Goal: Task Accomplishment & Management: Use online tool/utility

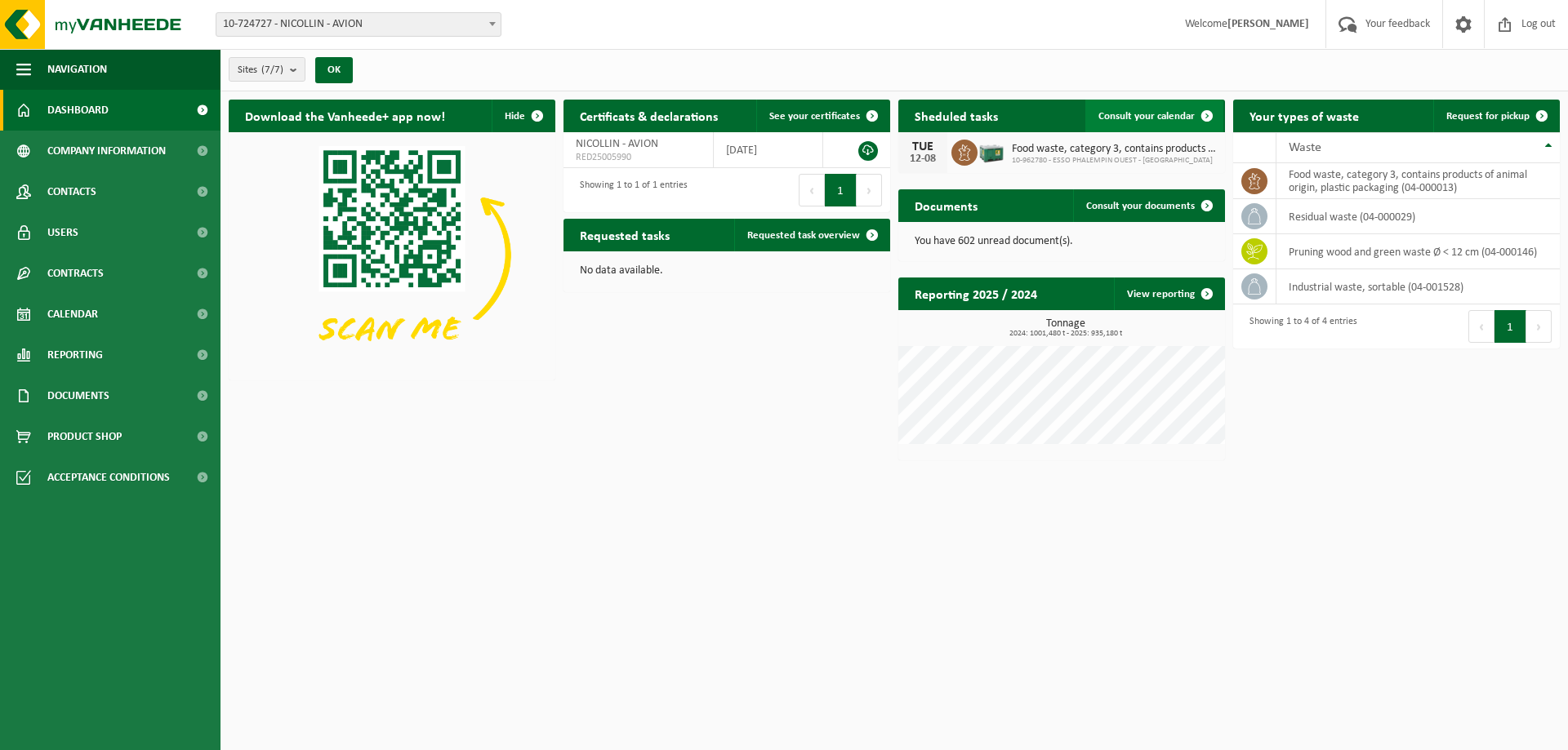
click at [1138, 122] on link "Consult your calendar" at bounding box center [1154, 115] width 138 height 32
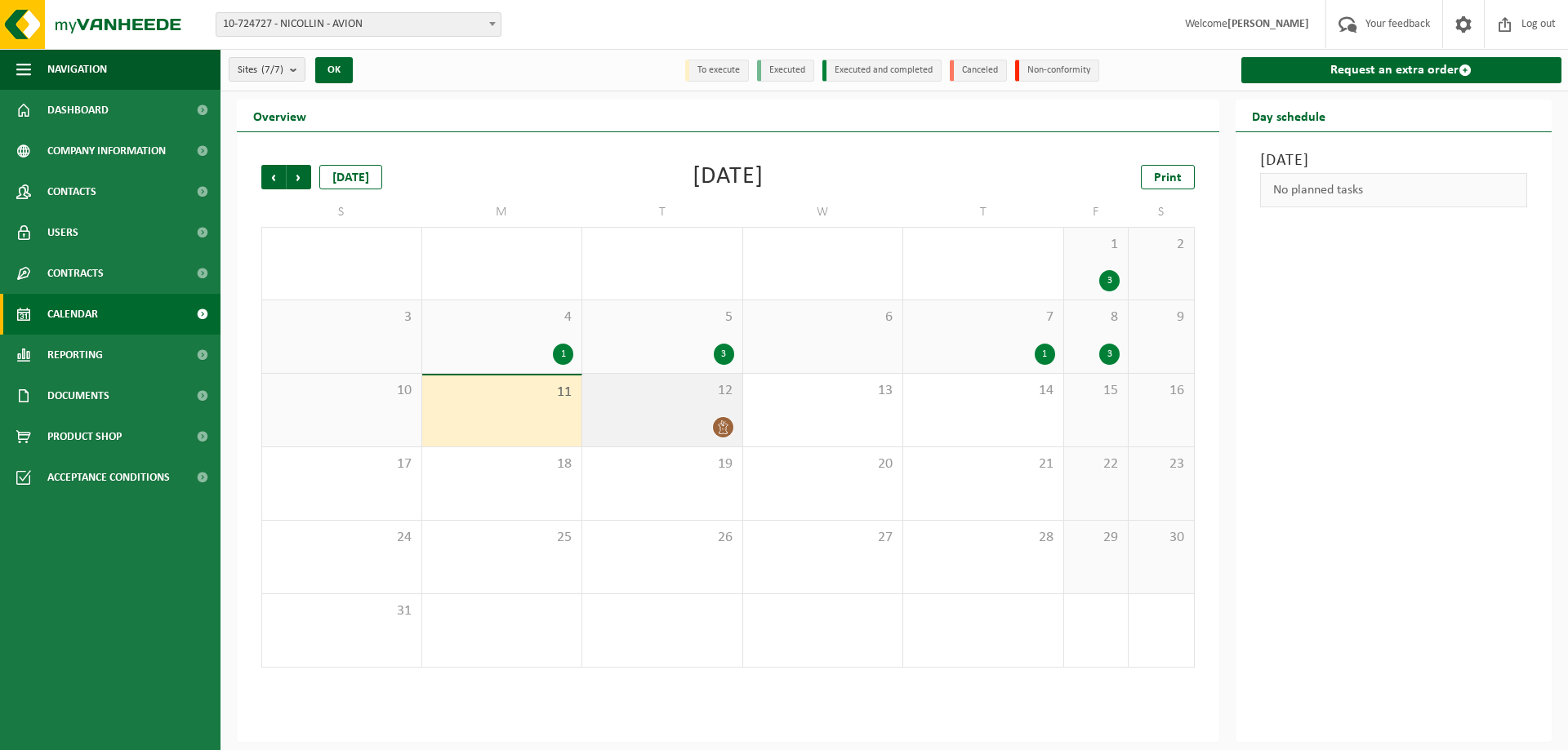
click at [727, 427] on icon at bounding box center [723, 427] width 14 height 14
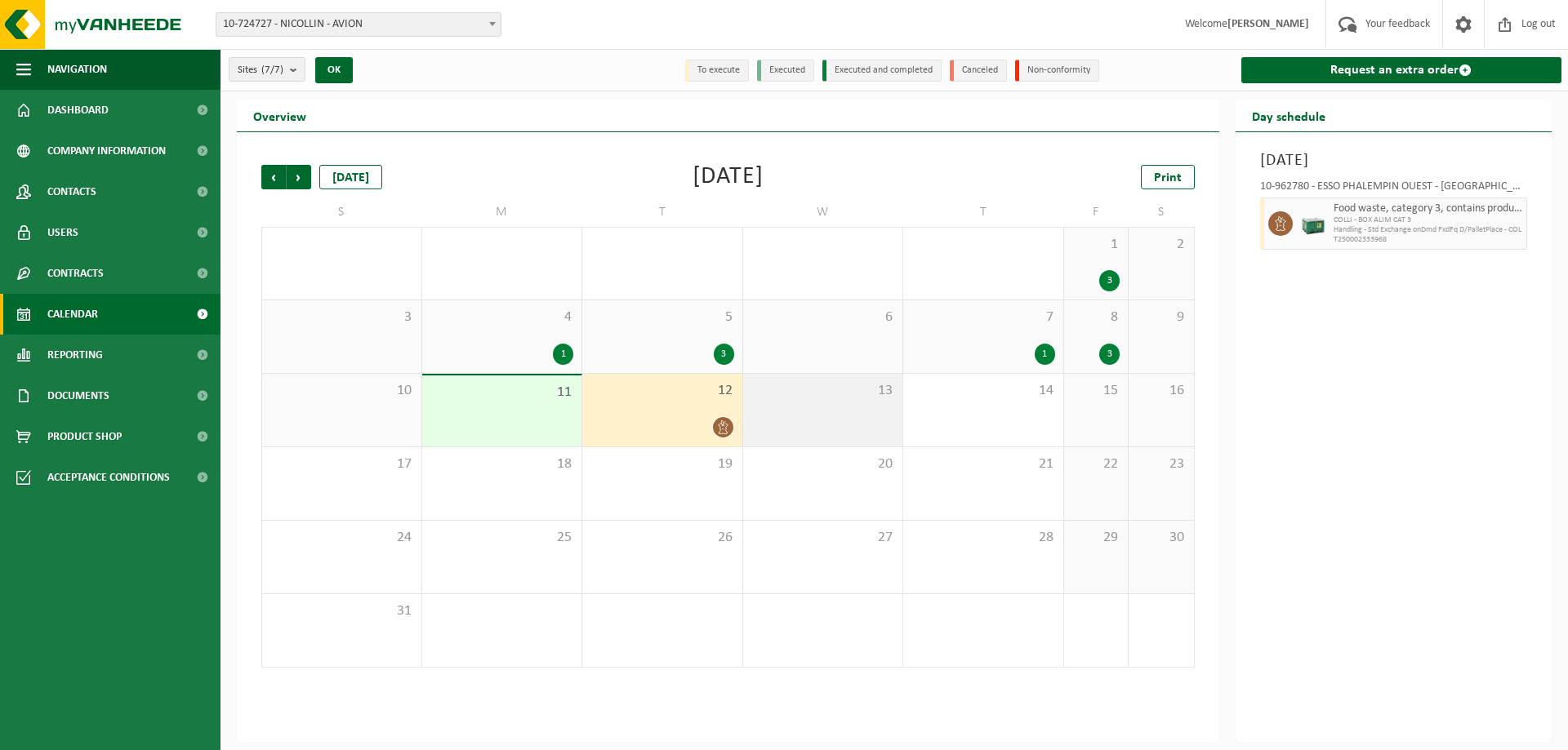
click at [779, 401] on div "13" at bounding box center [823, 410] width 160 height 73
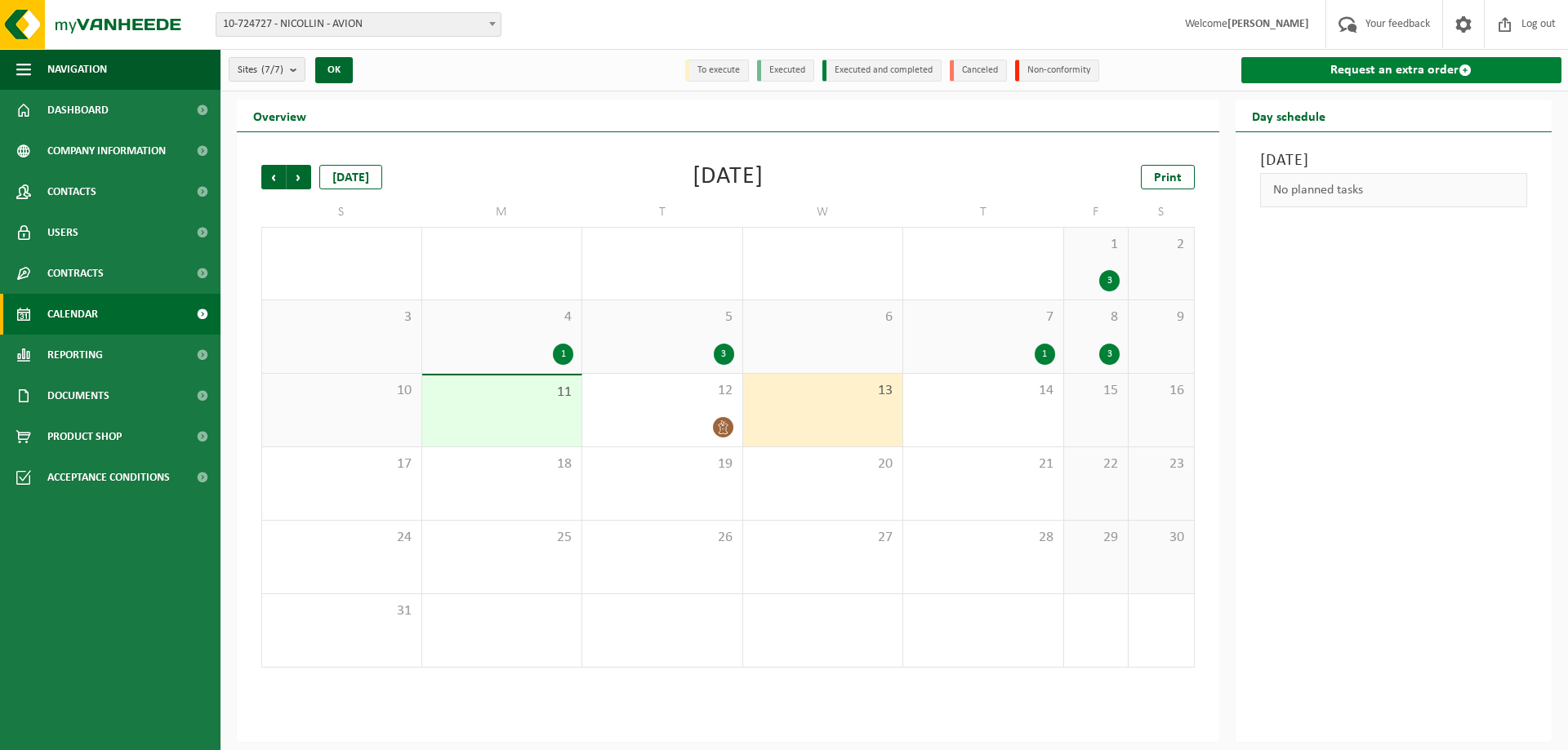
click at [1453, 58] on link "Request an extra order" at bounding box center [1401, 70] width 321 height 27
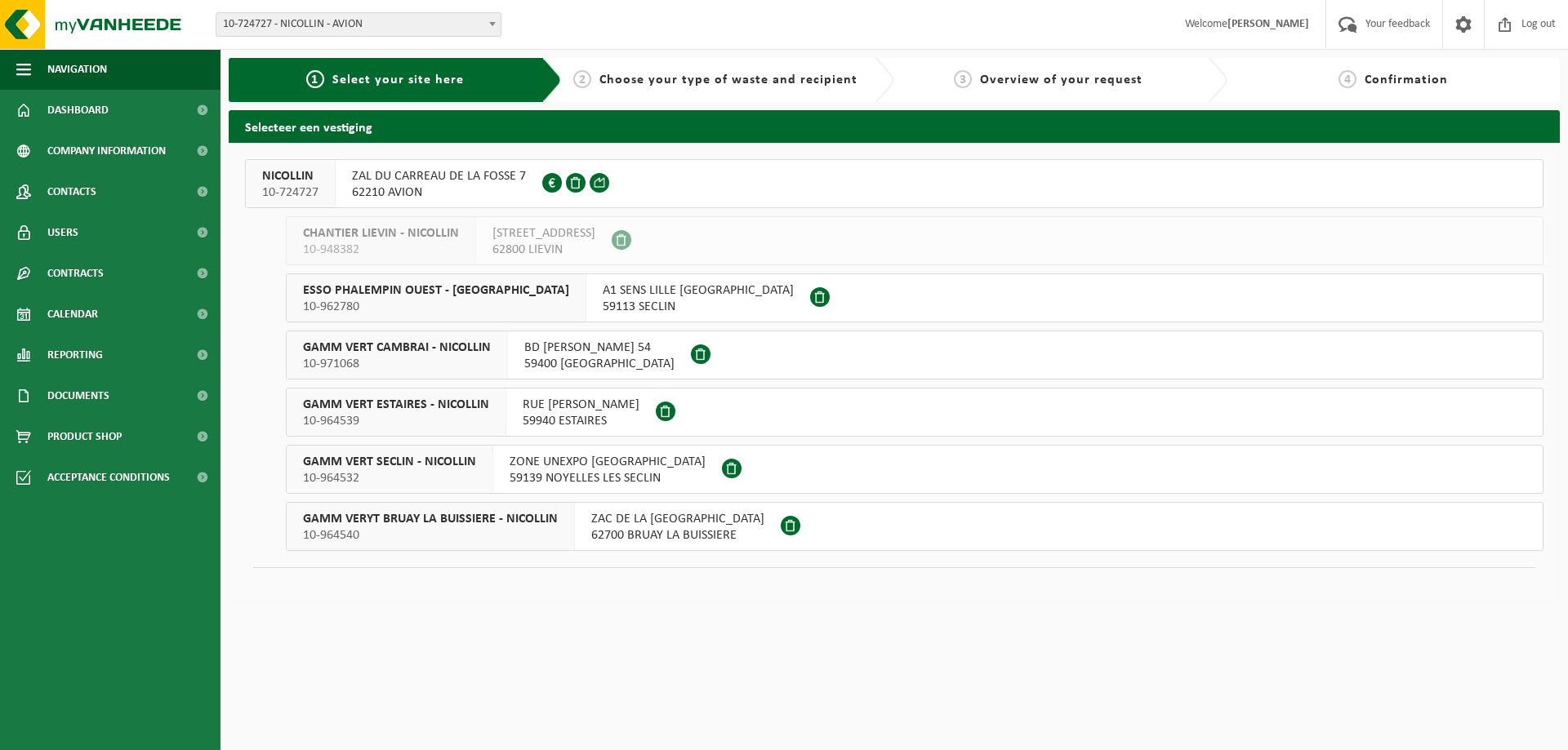
click at [421, 171] on span "ZAL DU CARREAU DE LA FOSSE 7" at bounding box center [438, 176] width 174 height 17
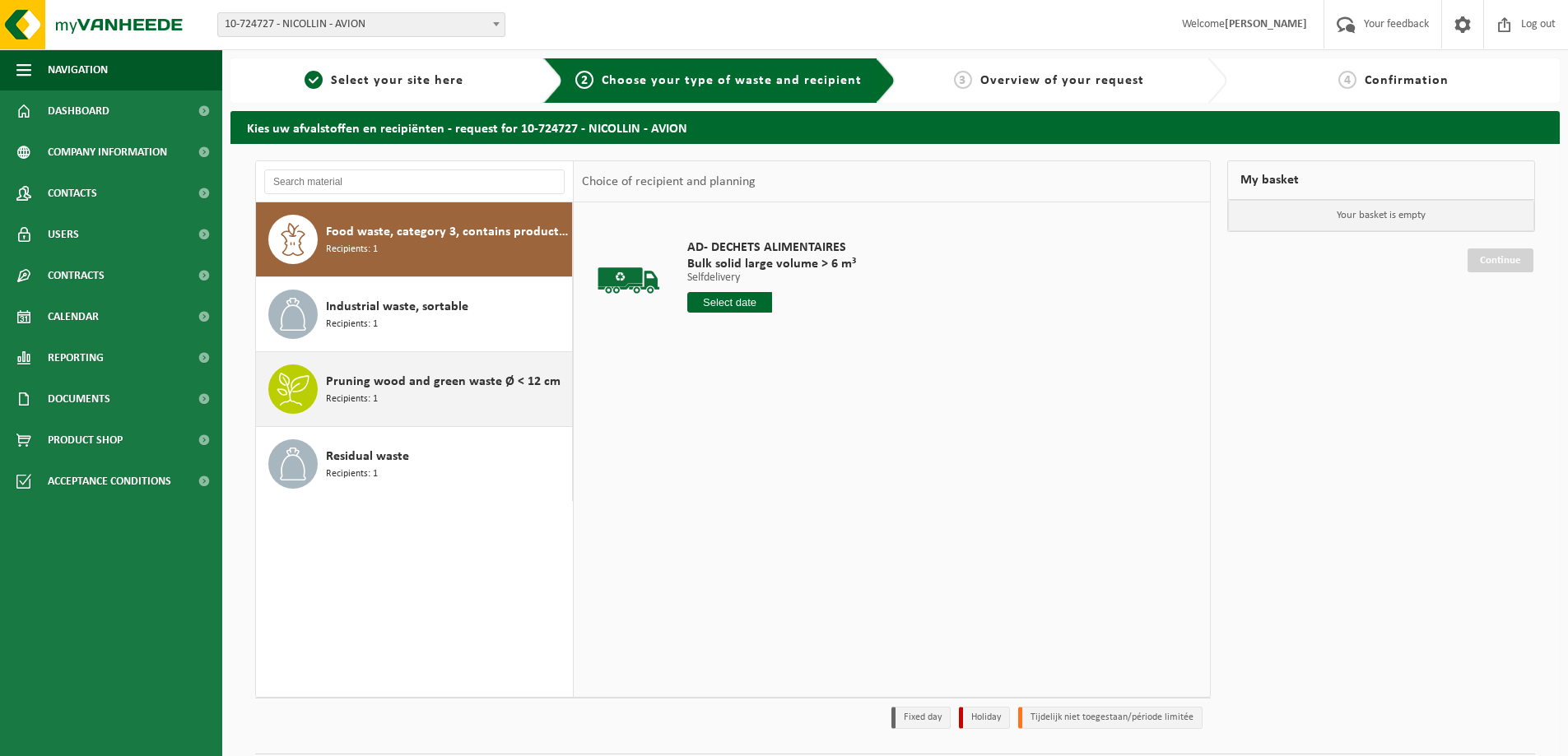
click at [429, 374] on span "Pruning wood and green waste Ø < 12 cm" at bounding box center [442, 382] width 235 height 20
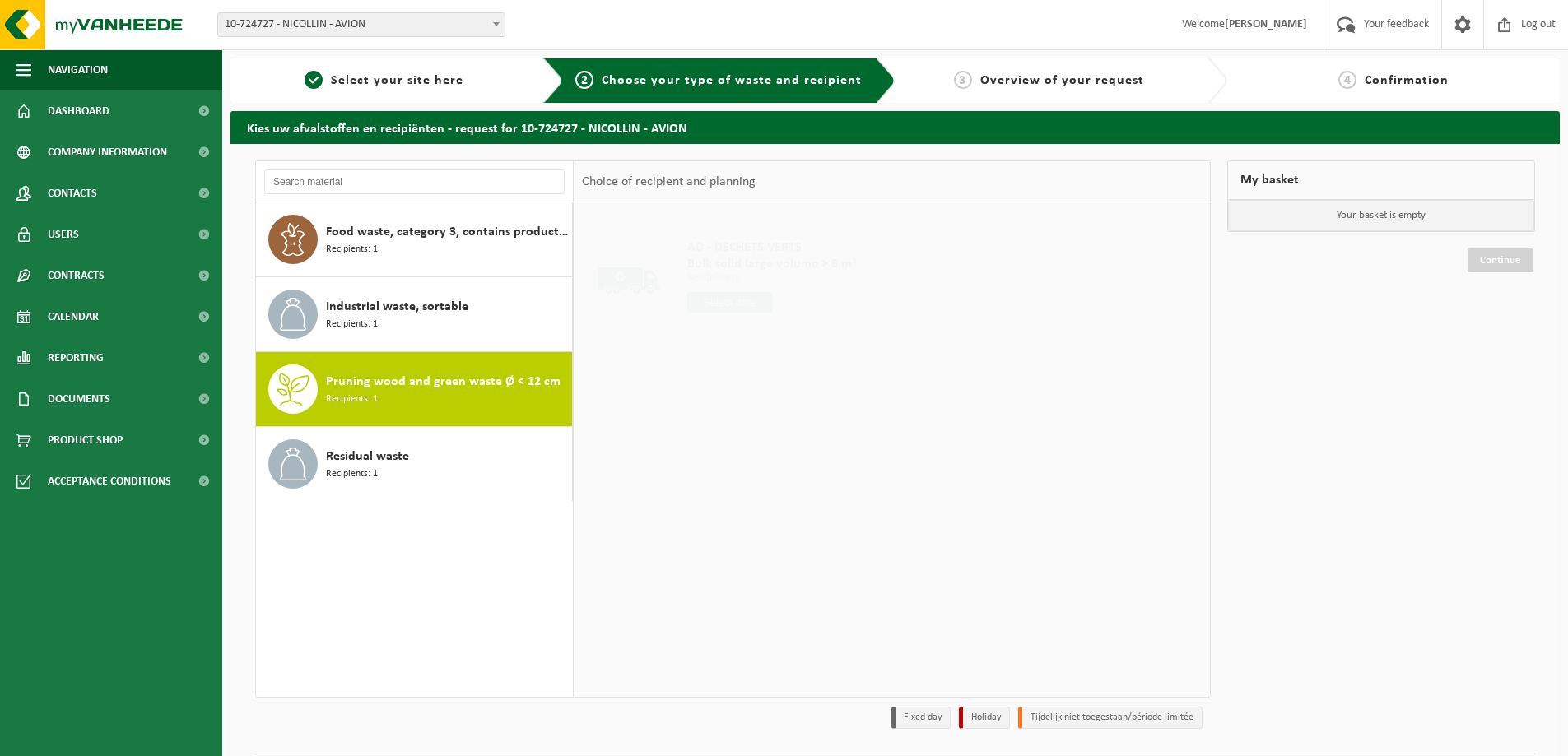
click at [749, 292] on input "text" at bounding box center [731, 302] width 85 height 21
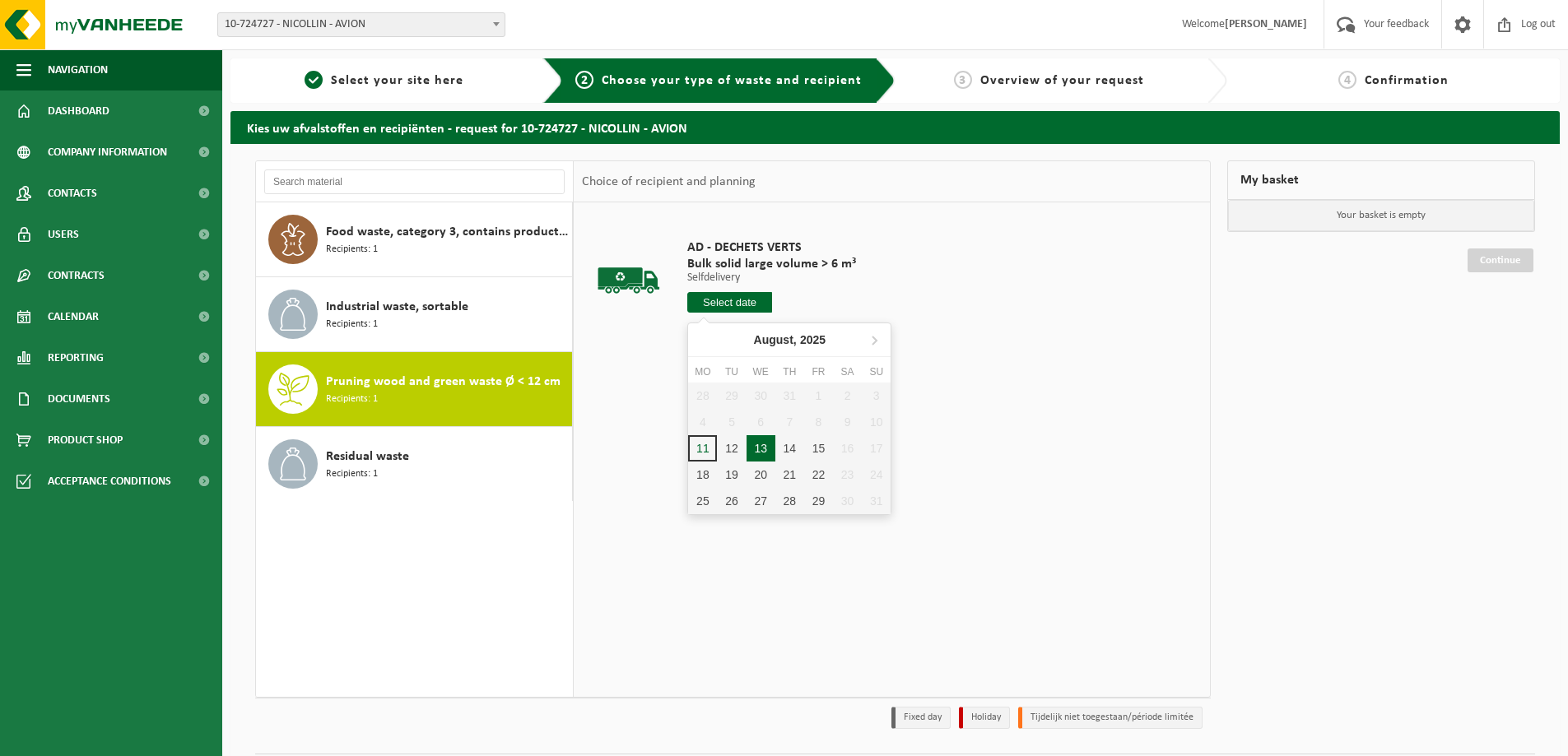
click at [764, 450] on div "13" at bounding box center [760, 448] width 29 height 27
type input "From [DATE]"
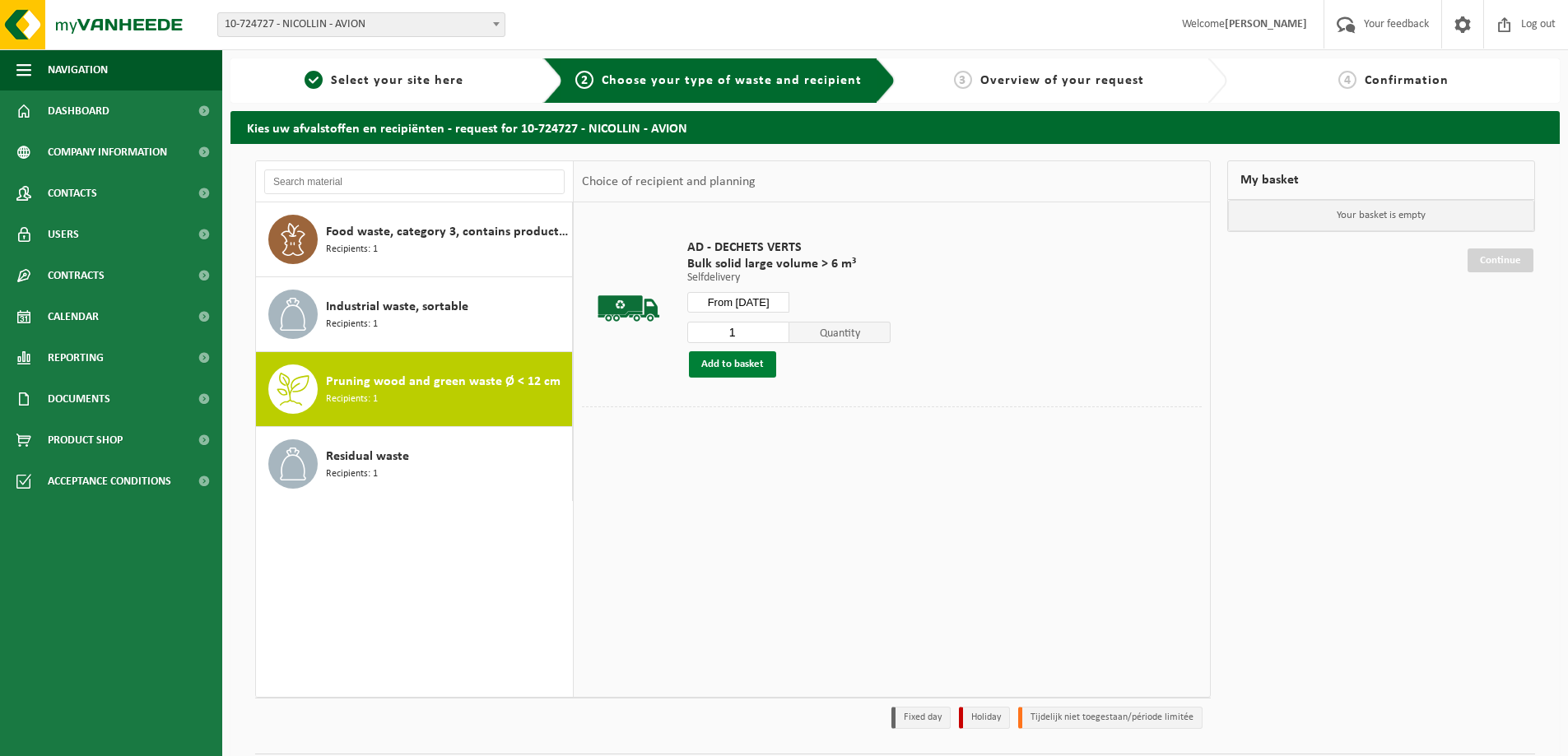
click at [736, 367] on button "Add to basket" at bounding box center [733, 364] width 87 height 27
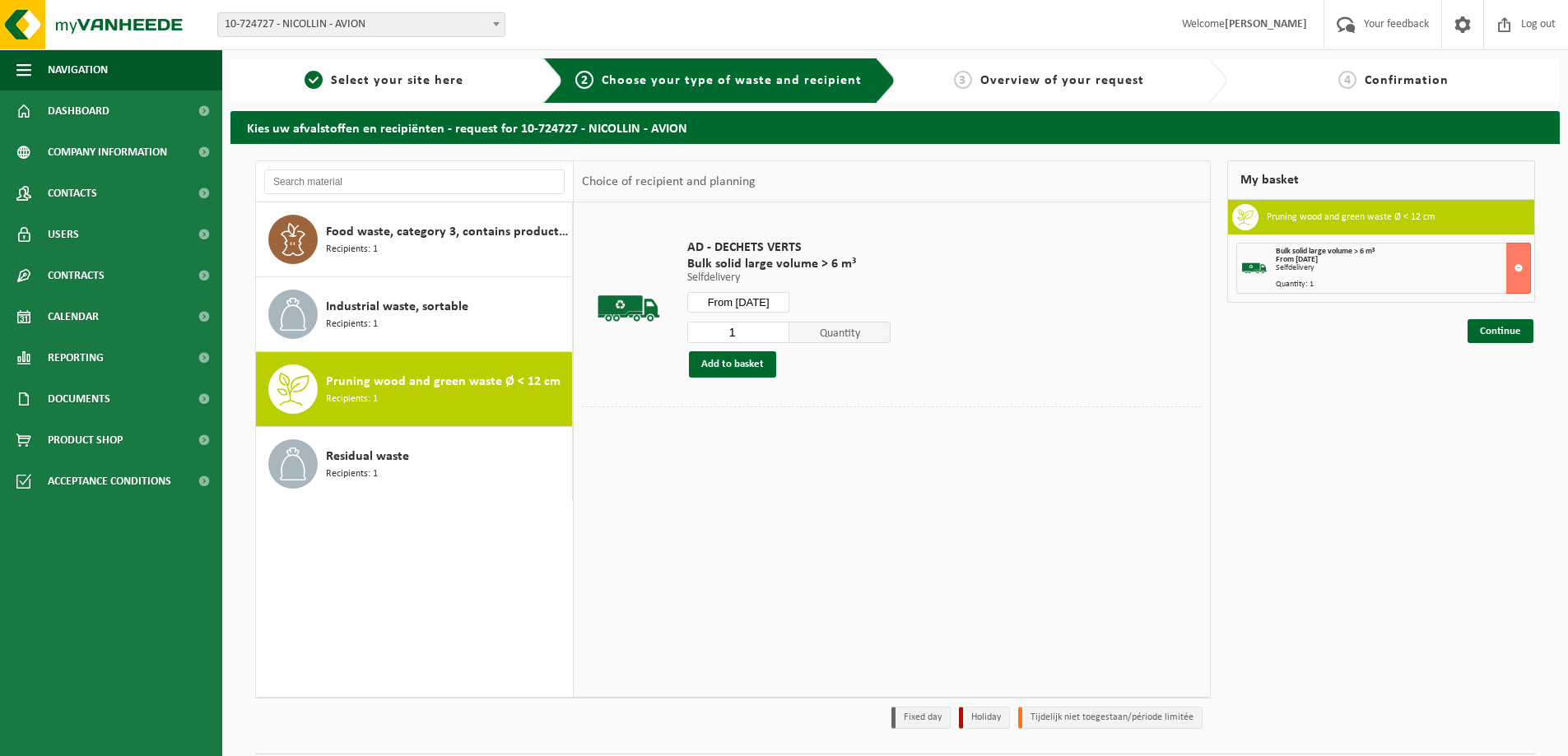
click at [1493, 345] on div "My basket Pruning wood and green waste Ø < 12 cm Bulk solid large volume > 6 m³…" at bounding box center [1382, 448] width 325 height 577
click at [1507, 342] on link "Continue" at bounding box center [1501, 331] width 66 height 24
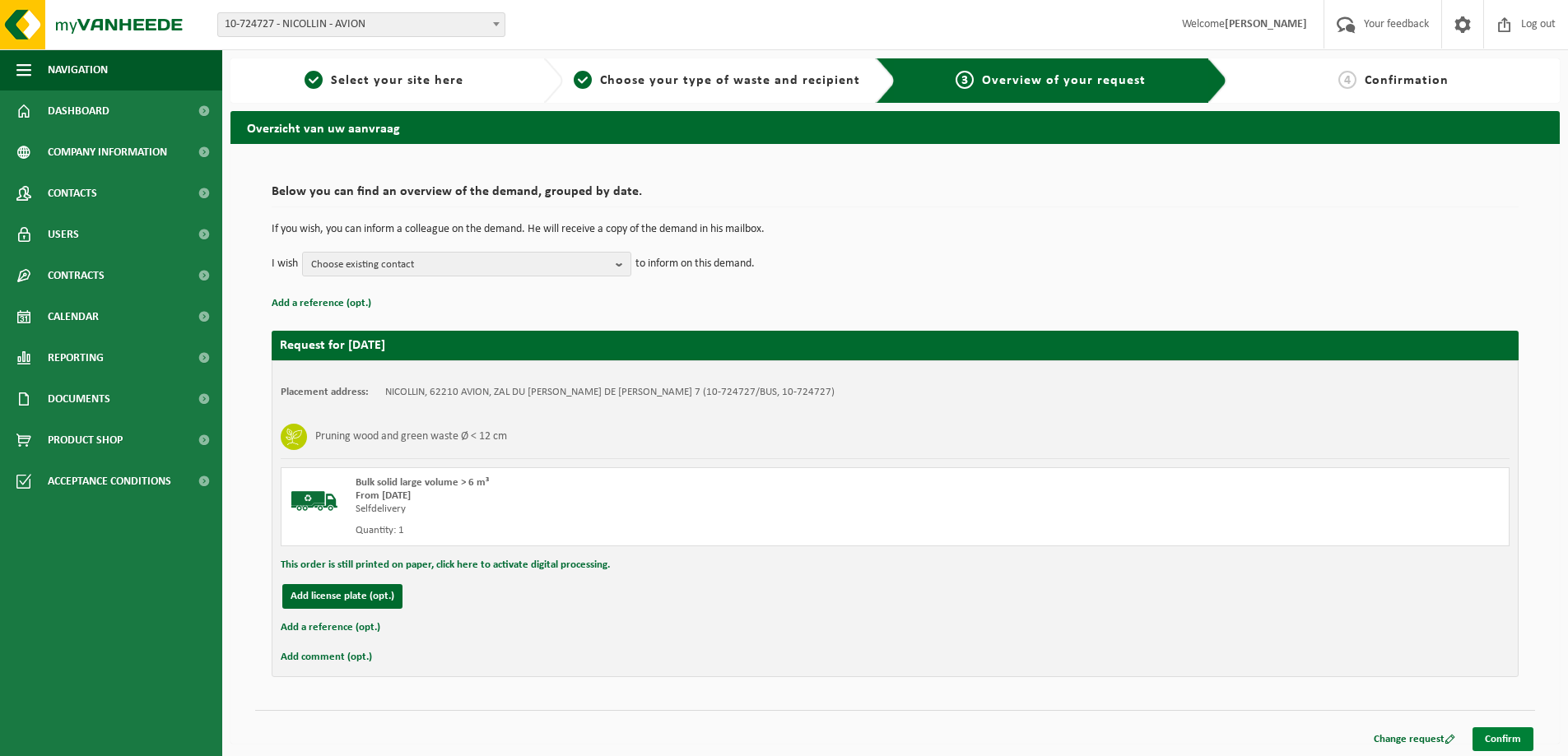
click at [1493, 739] on link "Confirm" at bounding box center [1504, 739] width 61 height 24
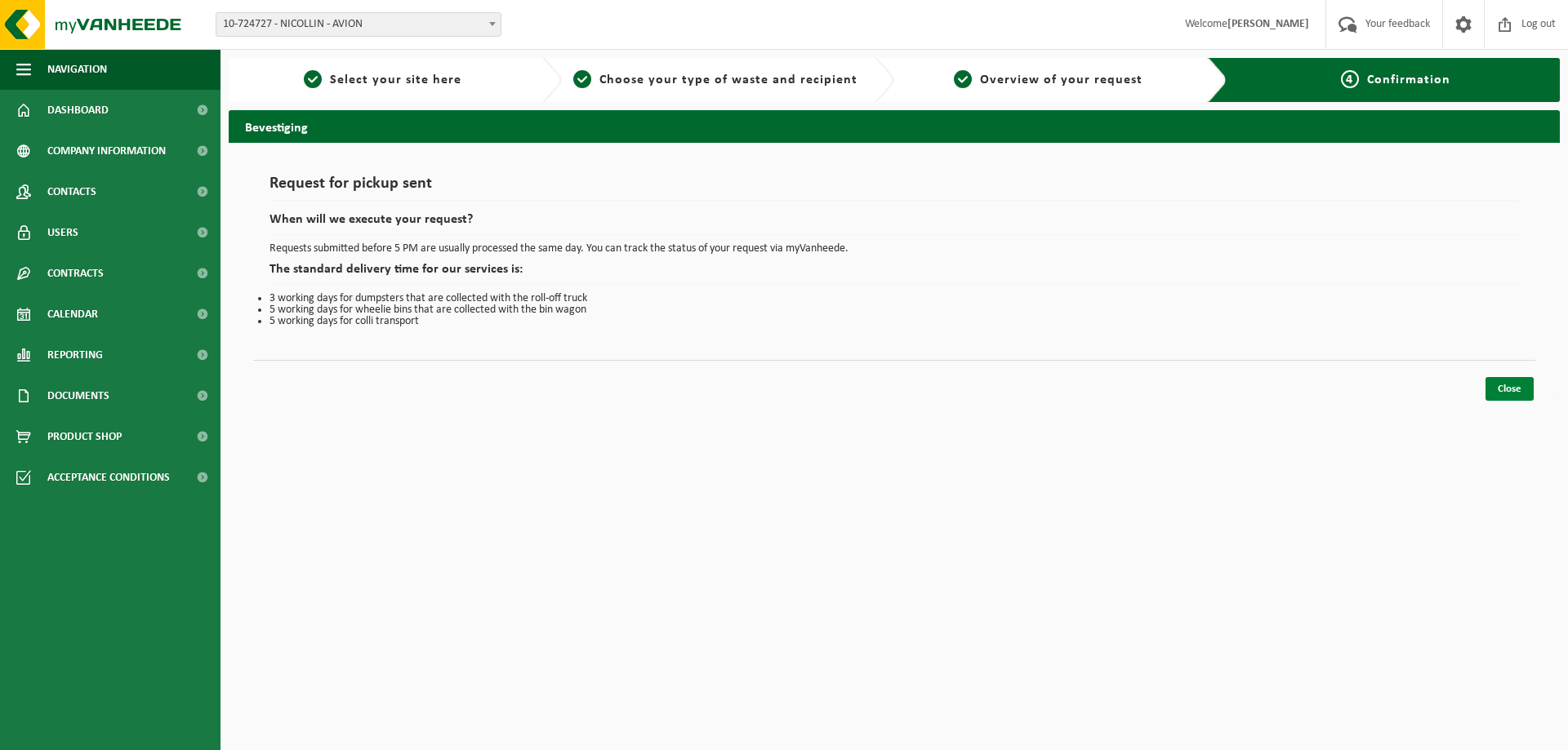
click at [1503, 388] on link "Close" at bounding box center [1509, 389] width 48 height 24
